Goal: Navigation & Orientation: Find specific page/section

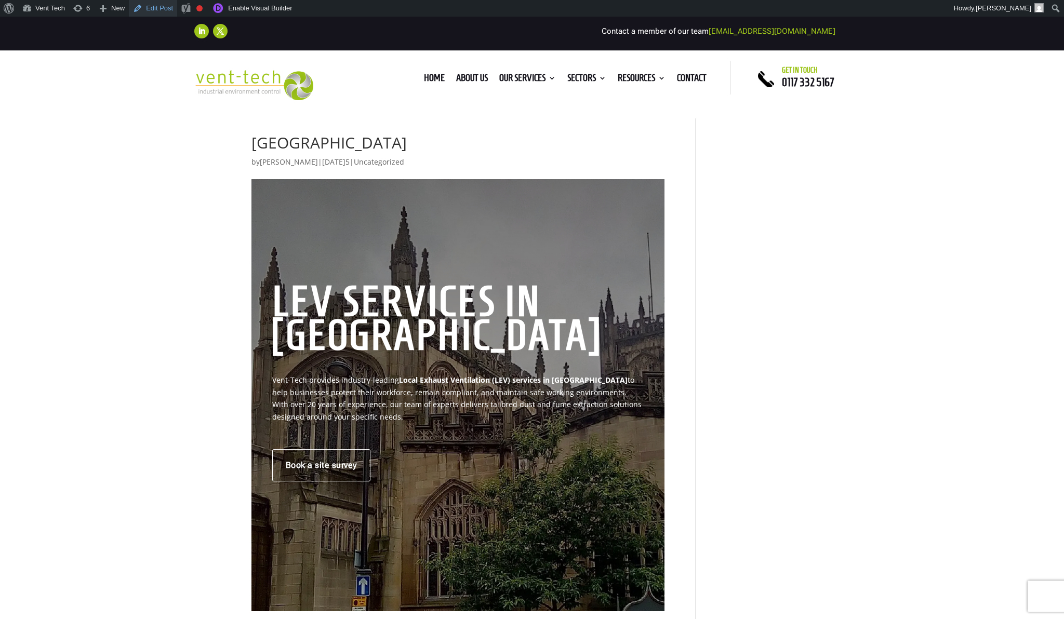
click at [168, 11] on link "Edit Post" at bounding box center [153, 8] width 48 height 17
